Goal: Task Accomplishment & Management: Manage account settings

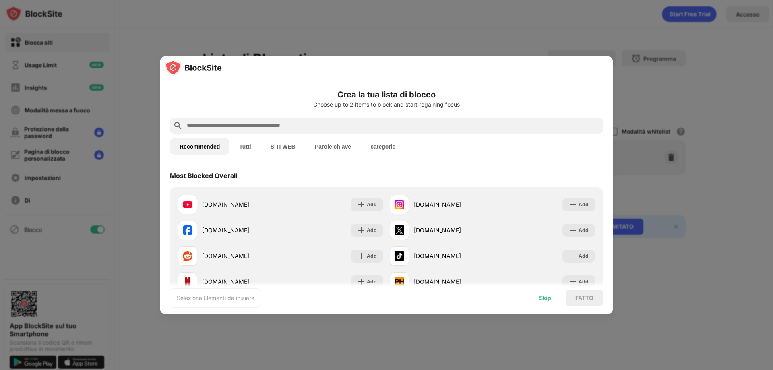
click at [544, 297] on div "Skip" at bounding box center [545, 298] width 12 height 6
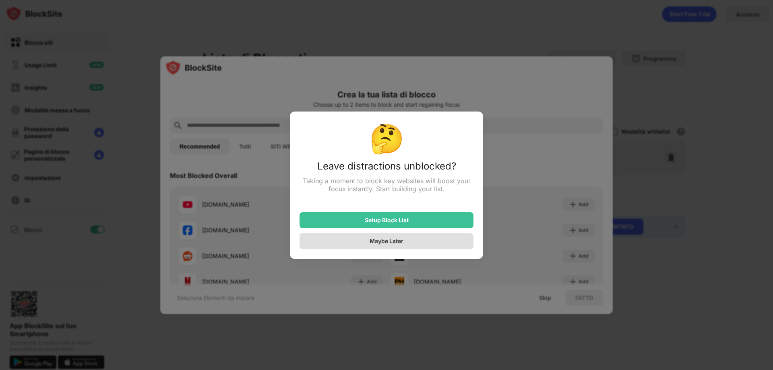
click at [364, 245] on div "Maybe Later" at bounding box center [386, 241] width 174 height 16
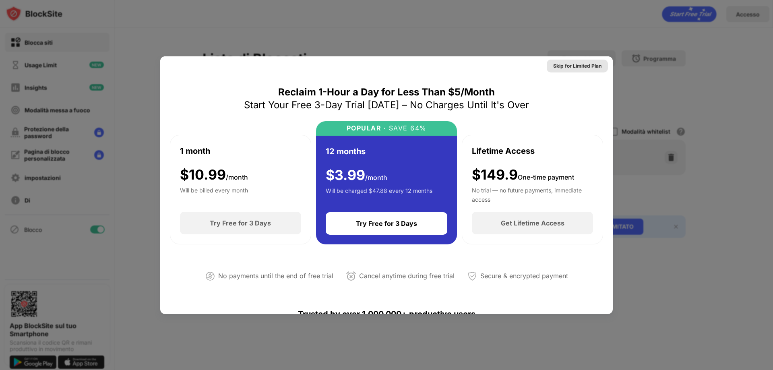
click at [576, 66] on div "Skip for Limited Plan" at bounding box center [577, 66] width 48 height 8
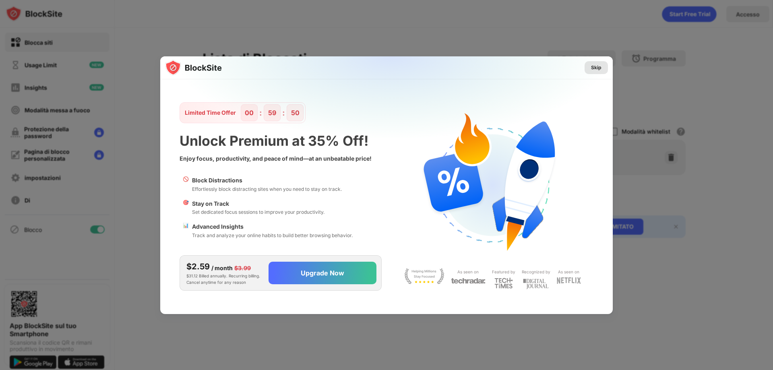
click at [593, 68] on div "Skip" at bounding box center [596, 68] width 10 height 8
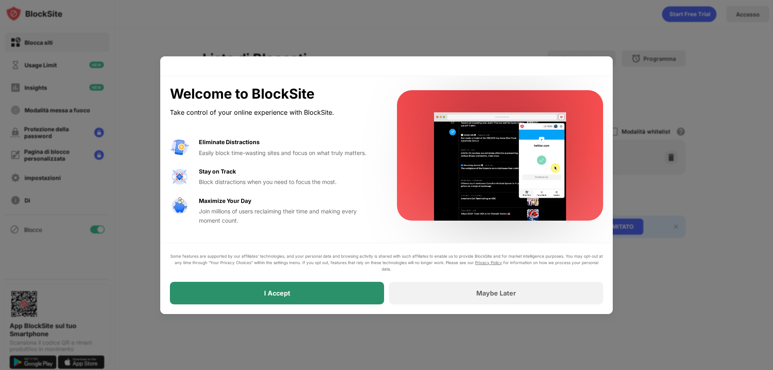
click at [454, 296] on div "Maybe Later" at bounding box center [496, 293] width 214 height 23
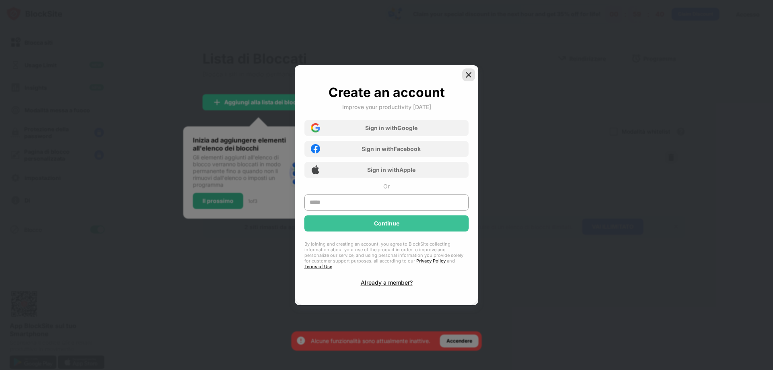
click at [467, 73] on img at bounding box center [468, 75] width 8 height 8
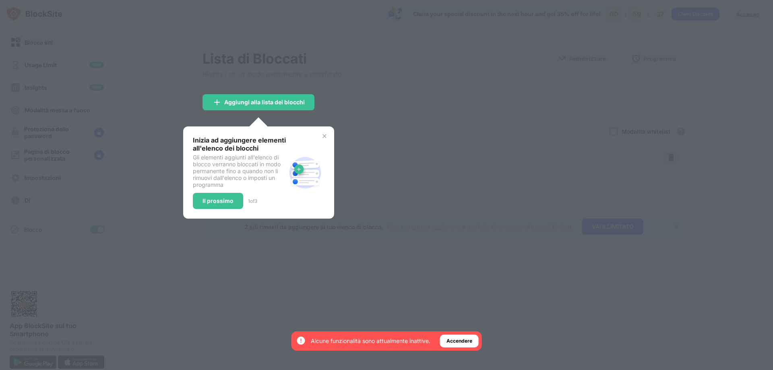
click at [325, 136] on img at bounding box center [324, 136] width 6 height 6
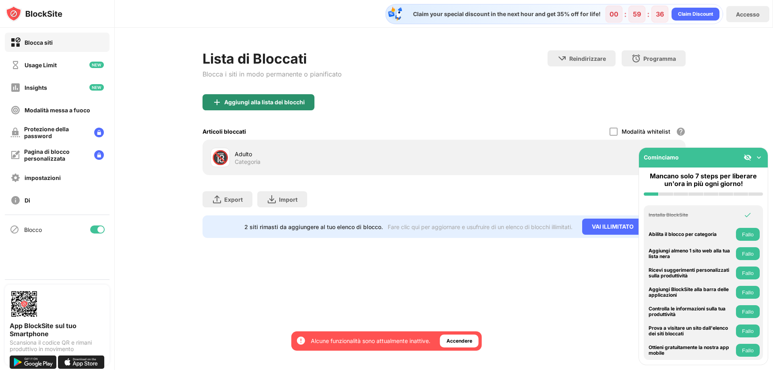
click at [280, 101] on div "Aggiungi alla lista dei blocchi" at bounding box center [264, 102] width 80 height 6
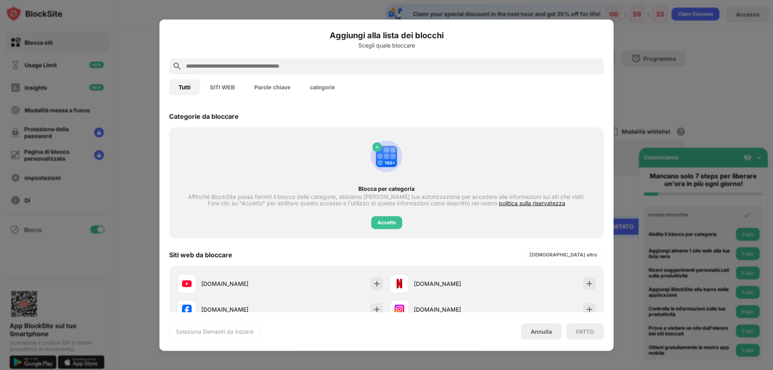
click at [235, 63] on input "text" at bounding box center [392, 66] width 415 height 10
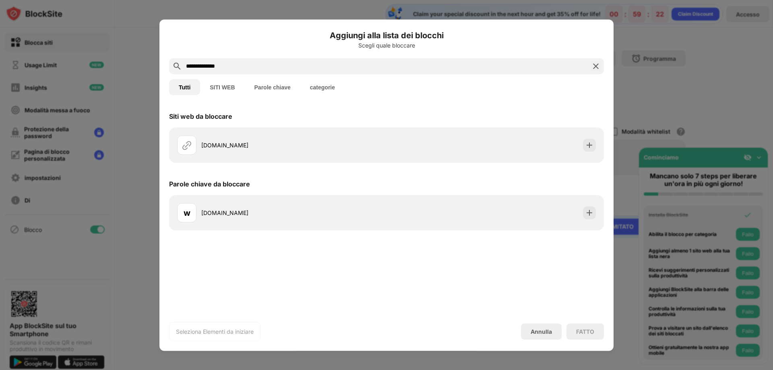
click at [204, 64] on input "**********" at bounding box center [386, 66] width 402 height 10
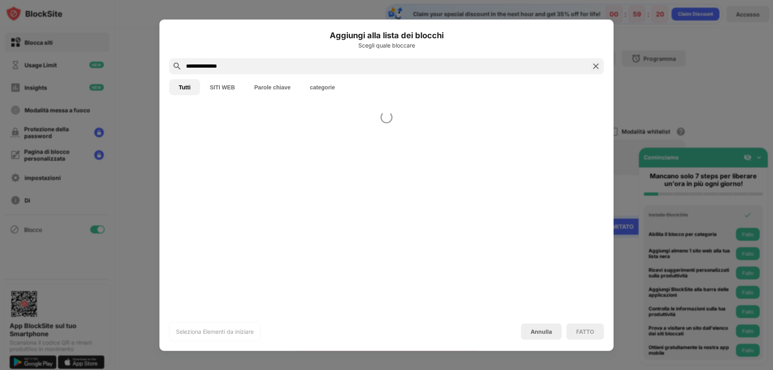
click at [244, 64] on input "**********" at bounding box center [386, 66] width 402 height 10
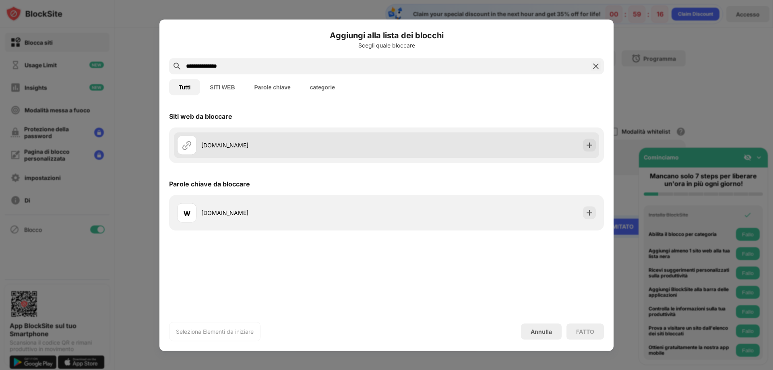
type input "**********"
click at [231, 146] on div "[DOMAIN_NAME]" at bounding box center [293, 145] width 185 height 8
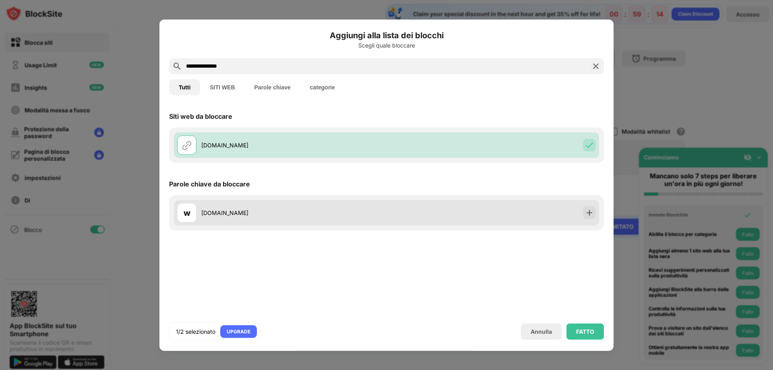
click at [235, 213] on div "[DOMAIN_NAME]" at bounding box center [293, 212] width 185 height 8
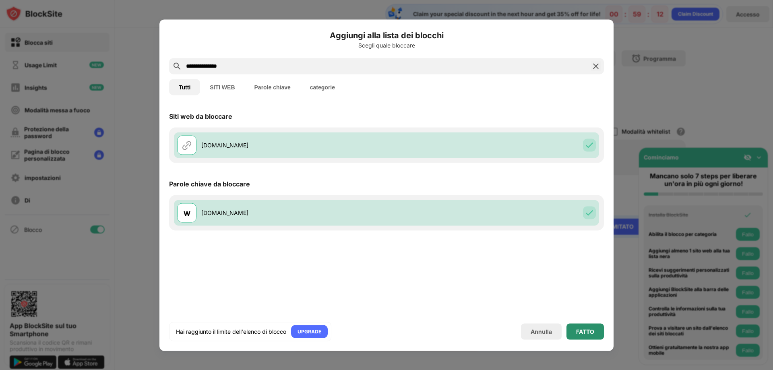
click at [579, 331] on div "FATTO" at bounding box center [585, 331] width 18 height 6
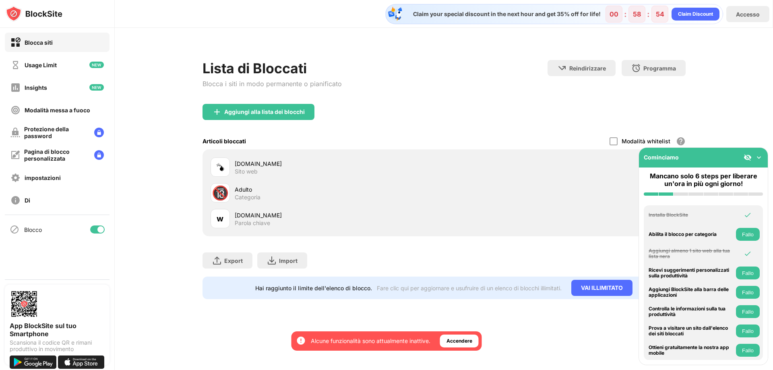
click at [265, 215] on div "[DOMAIN_NAME]" at bounding box center [339, 215] width 209 height 8
click at [242, 218] on div "[DOMAIN_NAME]" at bounding box center [339, 215] width 209 height 8
click at [760, 158] on img at bounding box center [758, 157] width 8 height 8
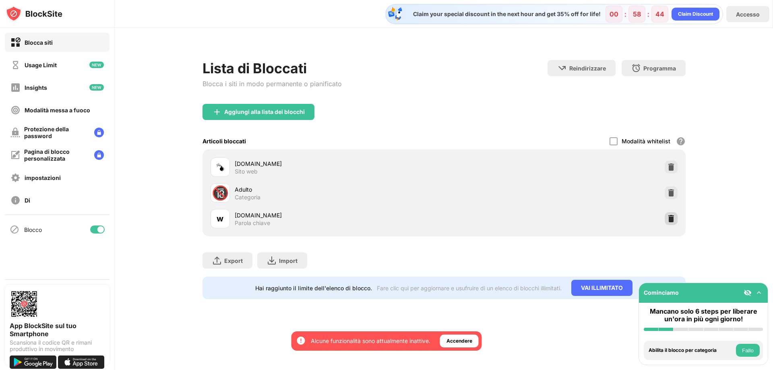
click at [669, 217] on img at bounding box center [671, 218] width 8 height 8
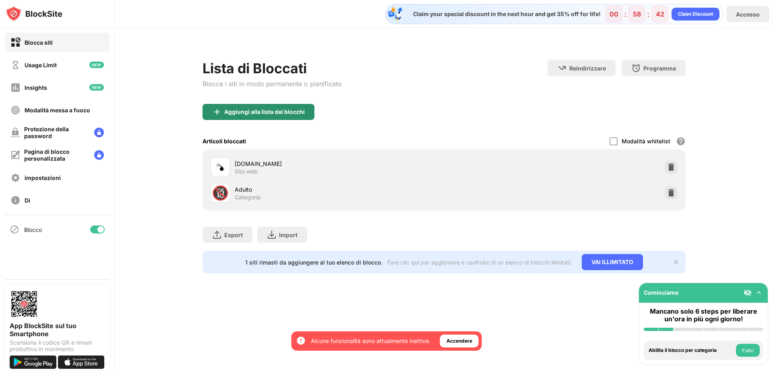
click at [287, 113] on div "Aggiungi alla lista dei blocchi" at bounding box center [264, 112] width 80 height 6
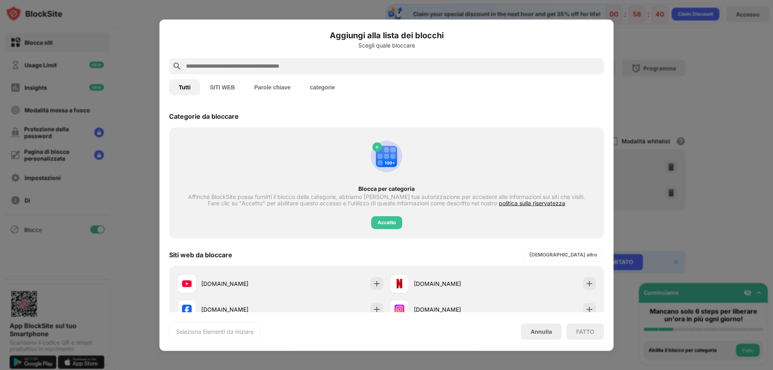
click at [264, 88] on button "Parole chiave" at bounding box center [273, 87] width 56 height 16
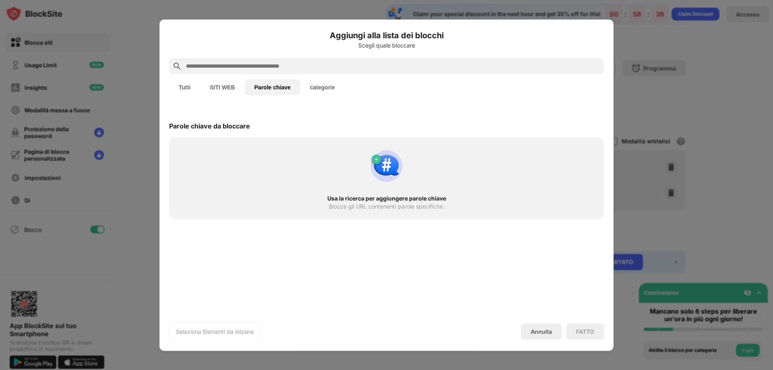
click at [249, 64] on input "text" at bounding box center [392, 66] width 415 height 10
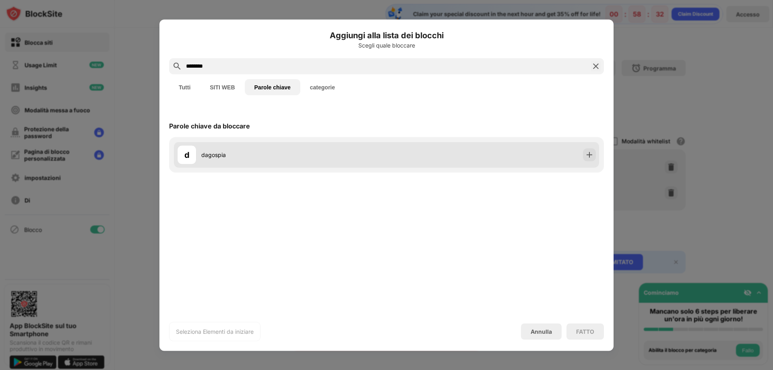
type input "********"
click at [227, 155] on div "dagospia" at bounding box center [293, 154] width 185 height 8
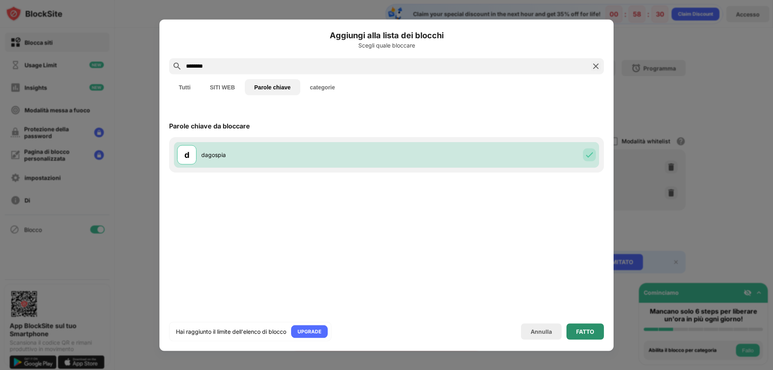
click at [583, 329] on div "FATTO" at bounding box center [585, 331] width 18 height 6
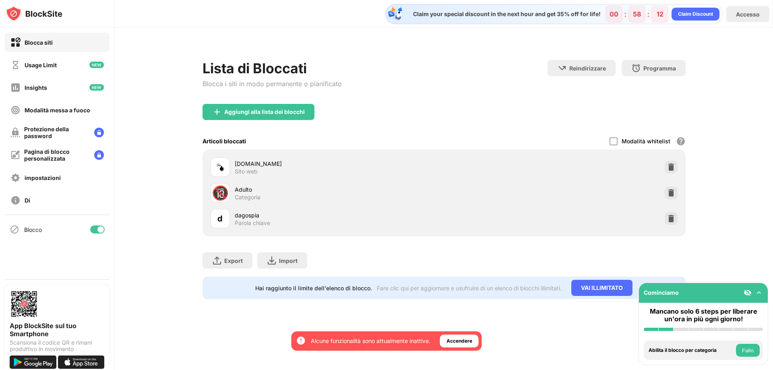
click at [758, 292] on img at bounding box center [758, 293] width 8 height 8
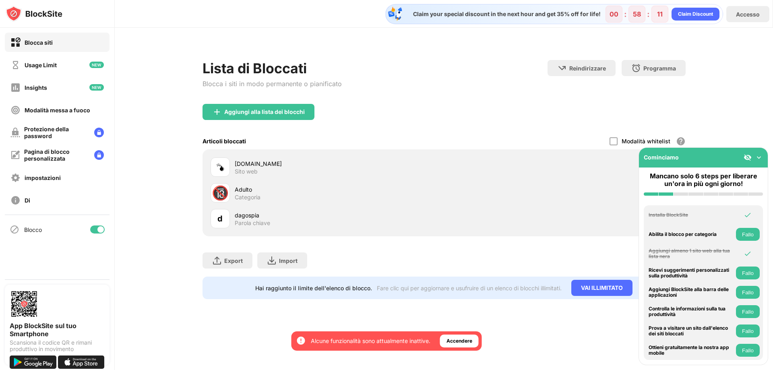
click at [759, 157] on img at bounding box center [758, 157] width 8 height 8
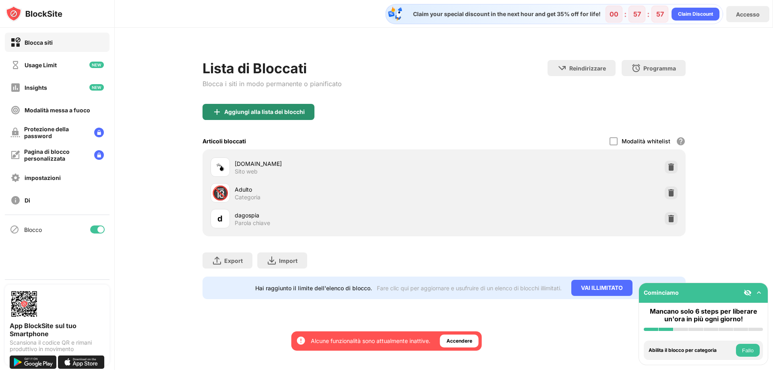
click at [272, 114] on div "Aggiungi alla lista dei blocchi" at bounding box center [264, 112] width 80 height 6
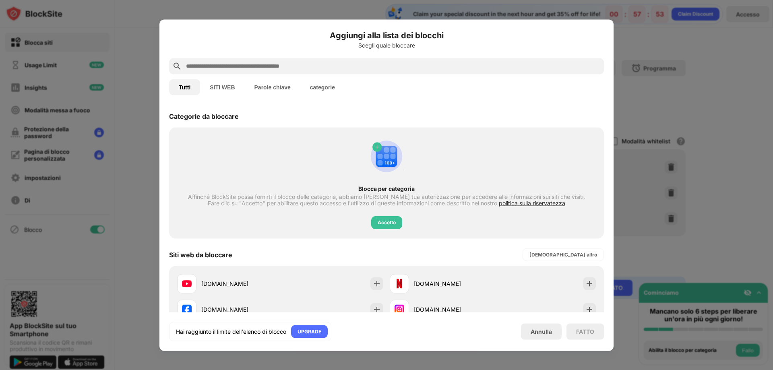
click at [286, 87] on button "Parole chiave" at bounding box center [273, 87] width 56 height 16
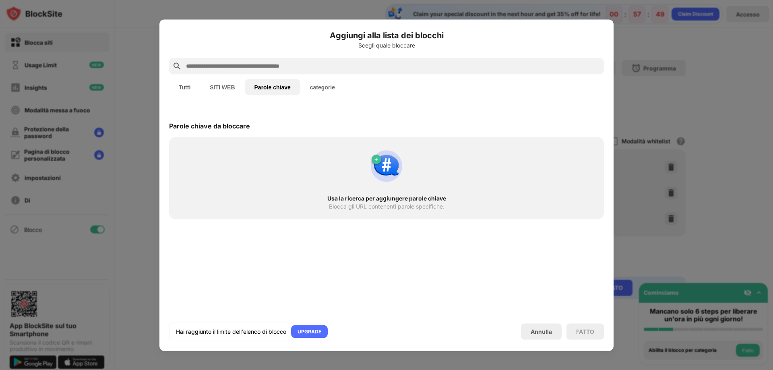
click at [245, 70] on input "text" at bounding box center [392, 66] width 415 height 10
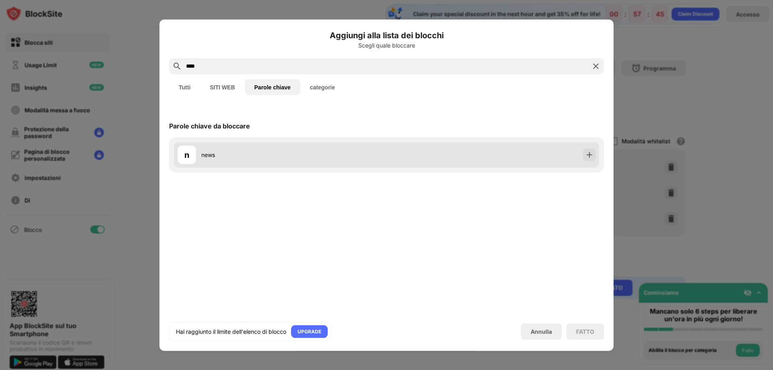
type input "****"
click at [210, 153] on div "news" at bounding box center [293, 154] width 185 height 8
click at [590, 155] on img at bounding box center [589, 154] width 8 height 8
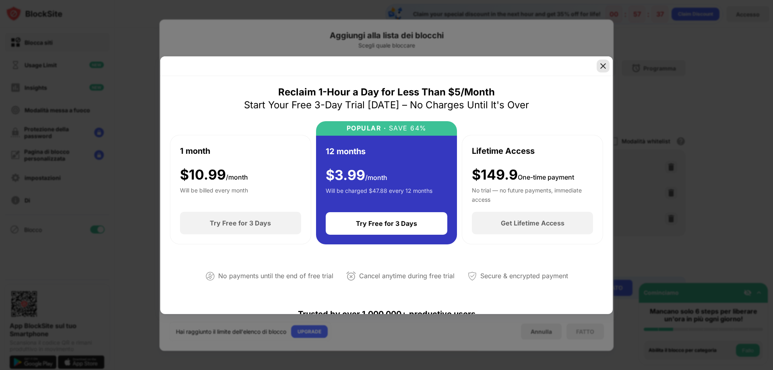
click at [603, 66] on img at bounding box center [603, 66] width 8 height 8
